Goal: Task Accomplishment & Management: Manage account settings

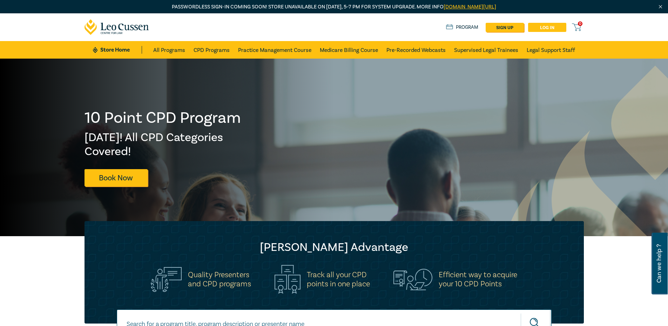
click at [542, 26] on link "Log in" at bounding box center [547, 27] width 38 height 9
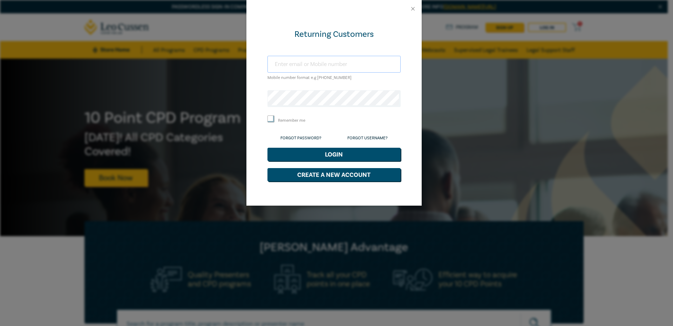
type input "sudha@saltandfuessel.com.au"
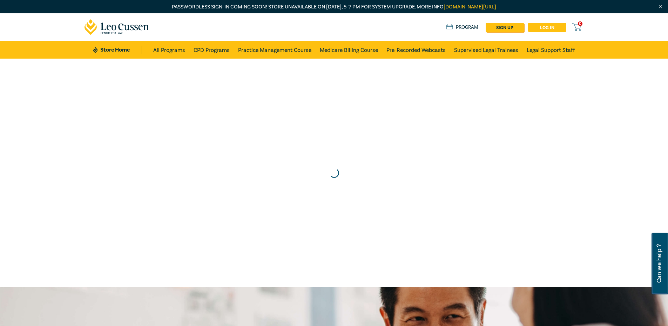
click at [540, 31] on link "Log in" at bounding box center [547, 27] width 38 height 9
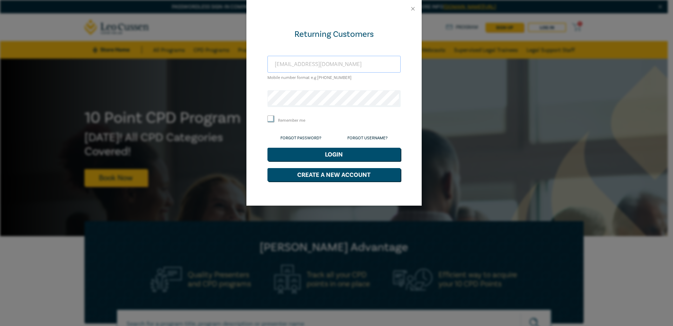
click at [304, 65] on input "sudha@saltandfuessel.com.au" at bounding box center [334, 64] width 133 height 17
paste input "[EMAIL_ADDRESS][DOMAIN_NAME]"
type input "[EMAIL_ADDRESS][DOMAIN_NAME]"
click at [340, 84] on form "Returning Customers cmorisetty@hotmail.com Mobile number format e.g +61 0000000…" at bounding box center [334, 105] width 133 height 153
click at [311, 154] on button "Login" at bounding box center [334, 154] width 133 height 13
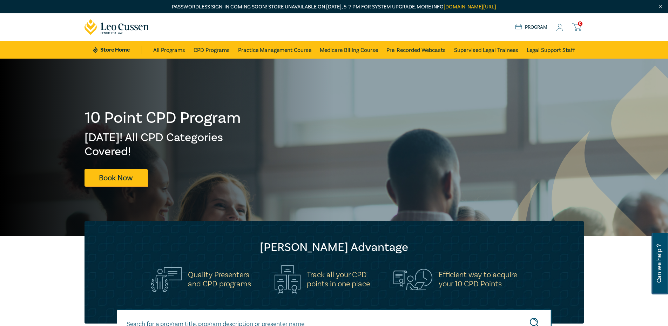
click at [536, 27] on link "Program" at bounding box center [531, 27] width 33 height 8
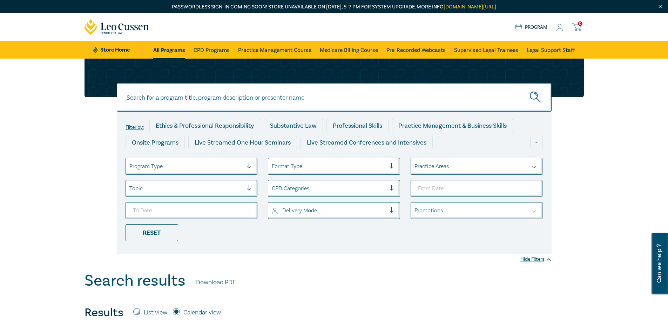
click at [560, 28] on icon at bounding box center [559, 27] width 7 height 7
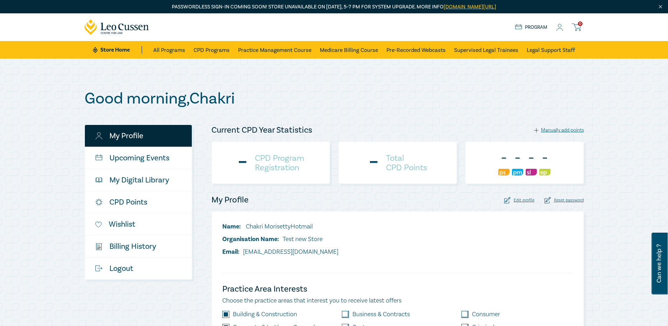
checkbox input "true"
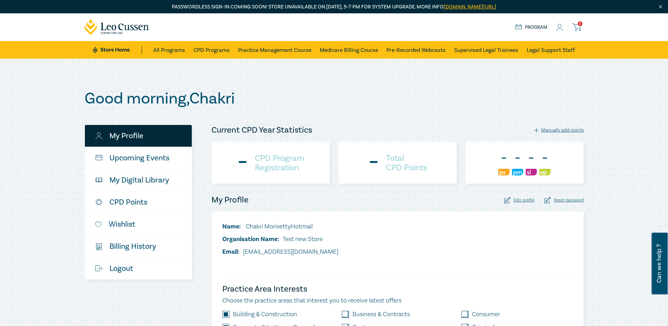
checkbox input "true"
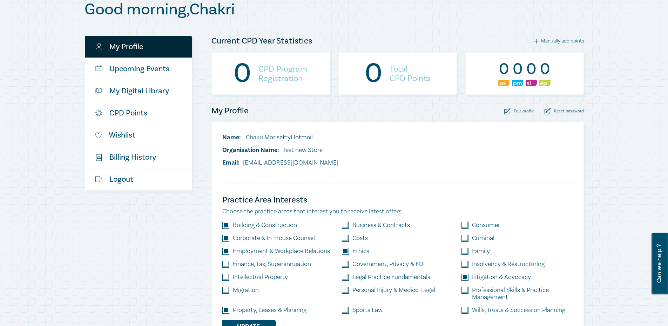
scroll to position [105, 0]
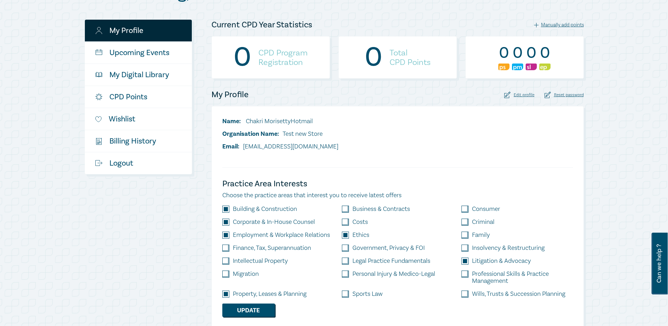
drag, startPoint x: 0, startPoint y: 0, endPoint x: 597, endPoint y: 163, distance: 618.8
click at [597, 163] on div "Good morning , Chakri My Profile Upcoming Events My Digital Library CPD Points …" at bounding box center [334, 158] width 668 height 411
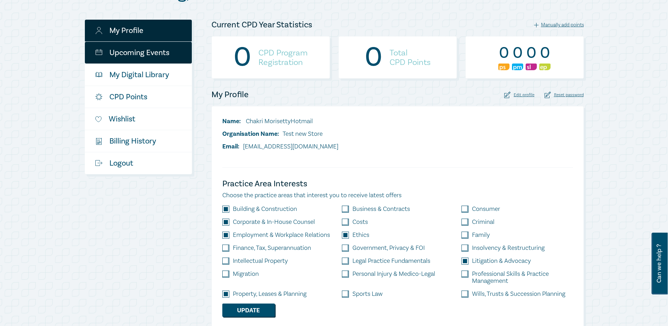
click at [143, 45] on link "Upcoming Events" at bounding box center [138, 53] width 107 height 22
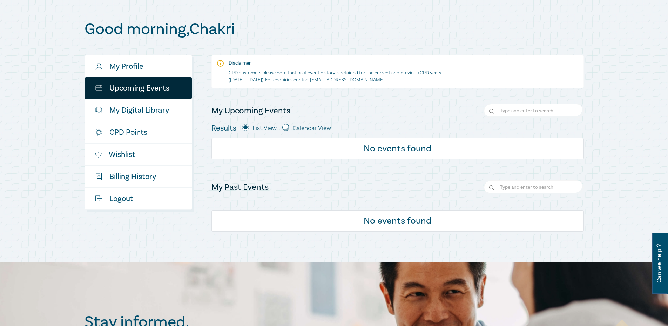
scroll to position [70, 0]
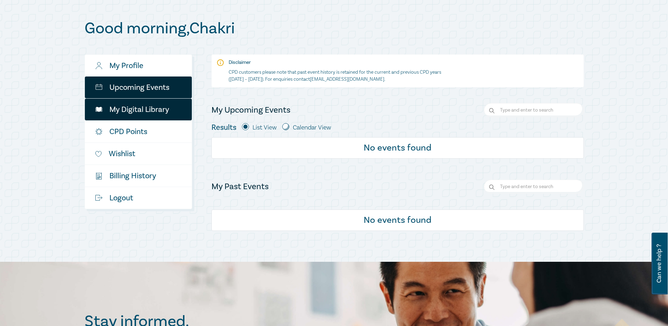
click at [162, 113] on link "My Digital Library" at bounding box center [138, 110] width 107 height 22
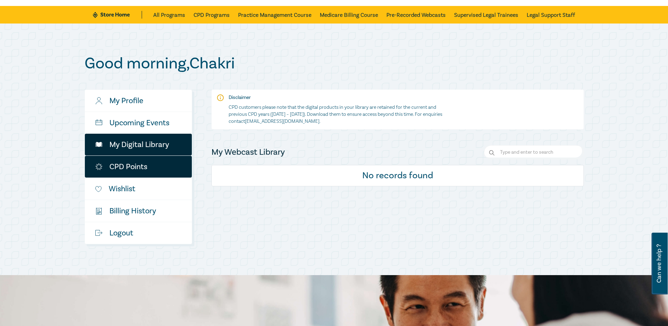
click at [157, 166] on link "CPD Points" at bounding box center [138, 167] width 107 height 22
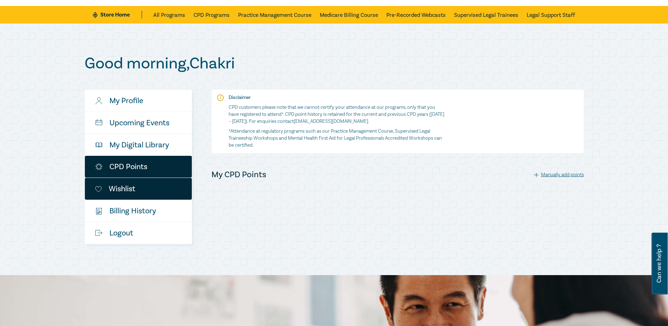
click at [130, 189] on link "Wishlist" at bounding box center [138, 189] width 107 height 22
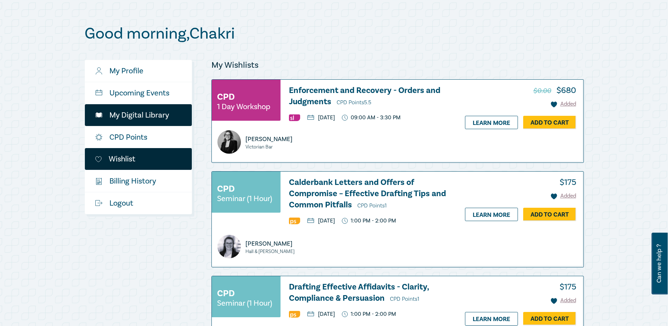
scroll to position [105, 0]
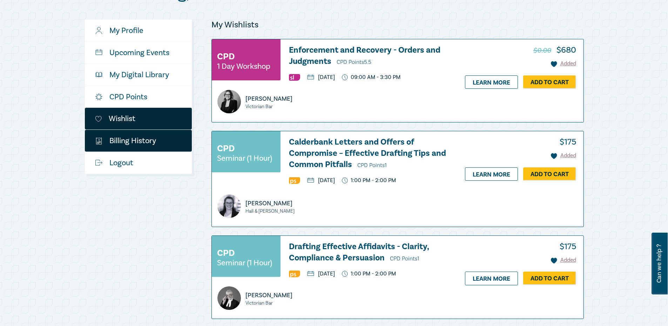
click at [141, 144] on link "$ Billing History" at bounding box center [138, 141] width 107 height 22
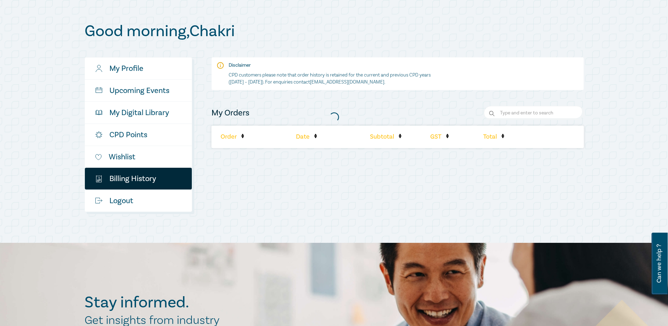
scroll to position [70, 0]
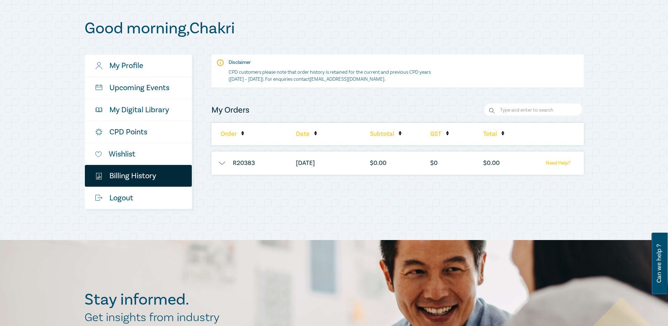
click at [223, 160] on button "button" at bounding box center [221, 163] width 21 height 7
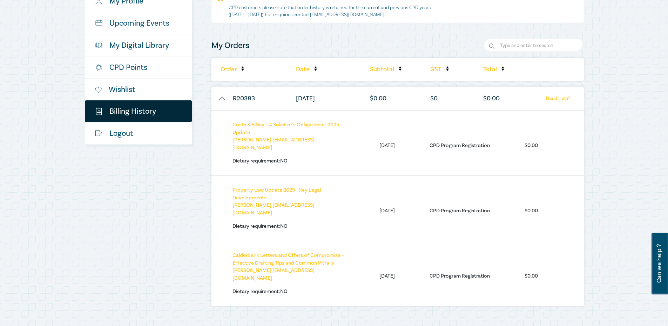
scroll to position [105, 0]
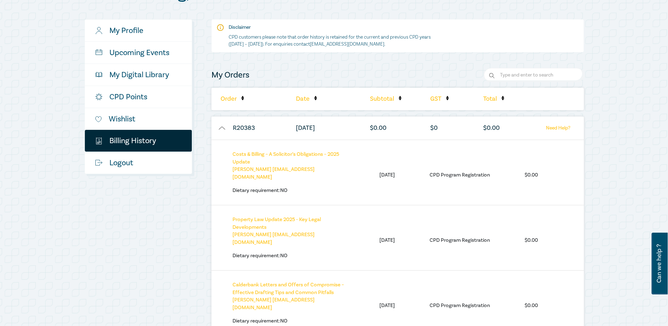
click at [559, 128] on link "Need Help?" at bounding box center [558, 128] width 44 height 9
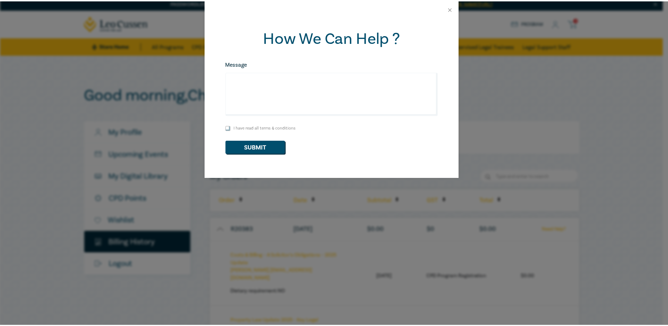
scroll to position [0, 0]
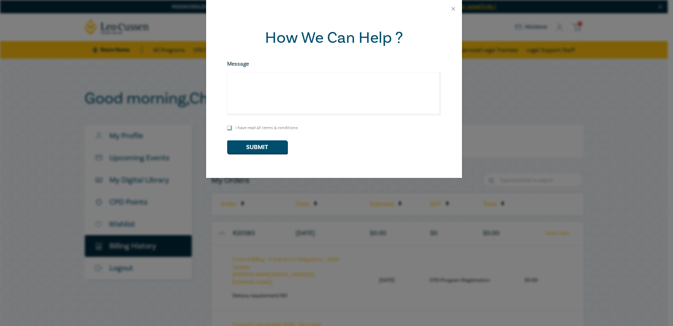
click at [607, 88] on div "How We Can Help ? Message I have read all terms & conditions Submit" at bounding box center [336, 163] width 673 height 326
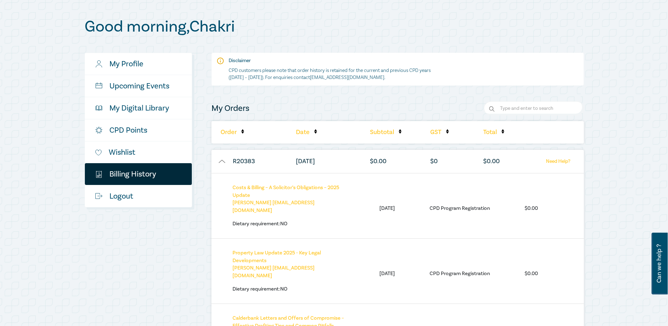
scroll to position [70, 0]
